Goal: Register for event/course

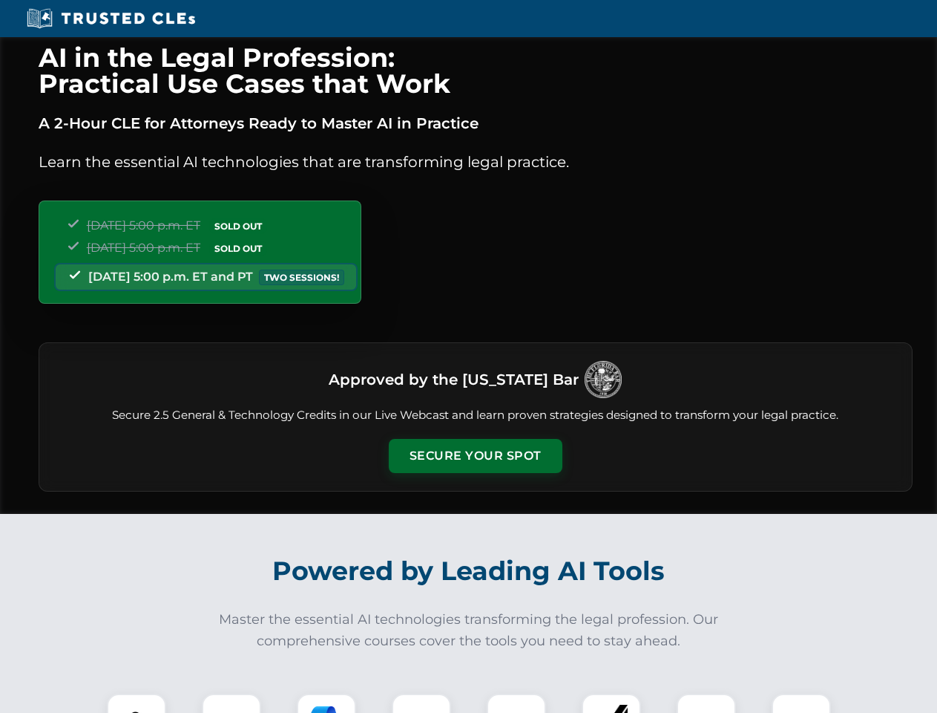
click at [475, 456] on button "Secure Your Spot" at bounding box center [476, 456] width 174 height 34
click at [137, 703] on img at bounding box center [136, 722] width 43 height 43
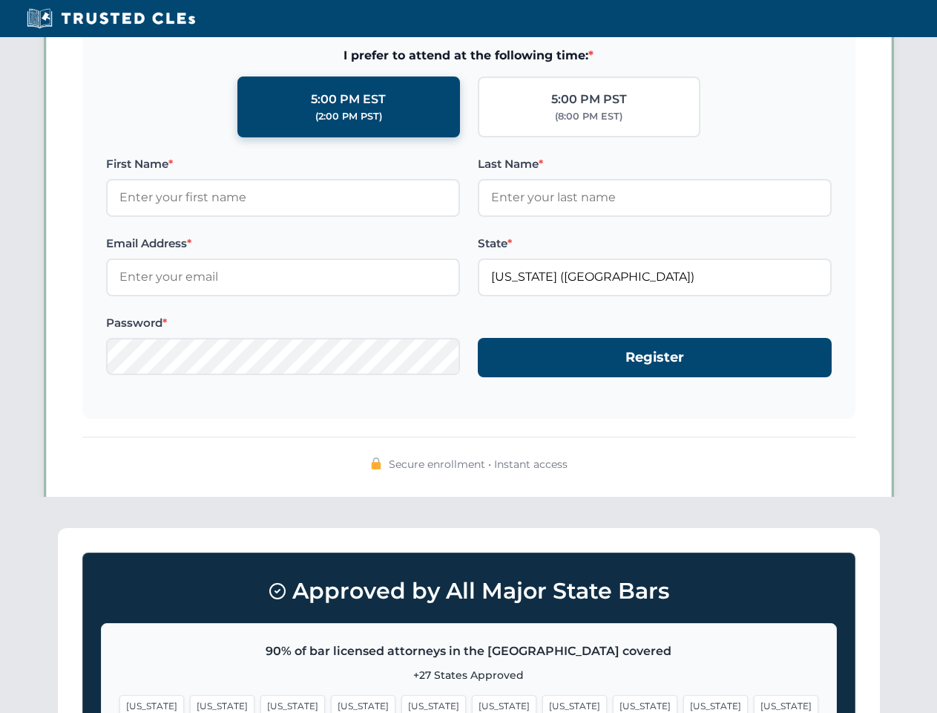
click at [543, 703] on span "[US_STATE]" at bounding box center [575, 706] width 65 height 22
click at [684, 703] on span "[US_STATE]" at bounding box center [716, 706] width 65 height 22
